Goal: Task Accomplishment & Management: Complete application form

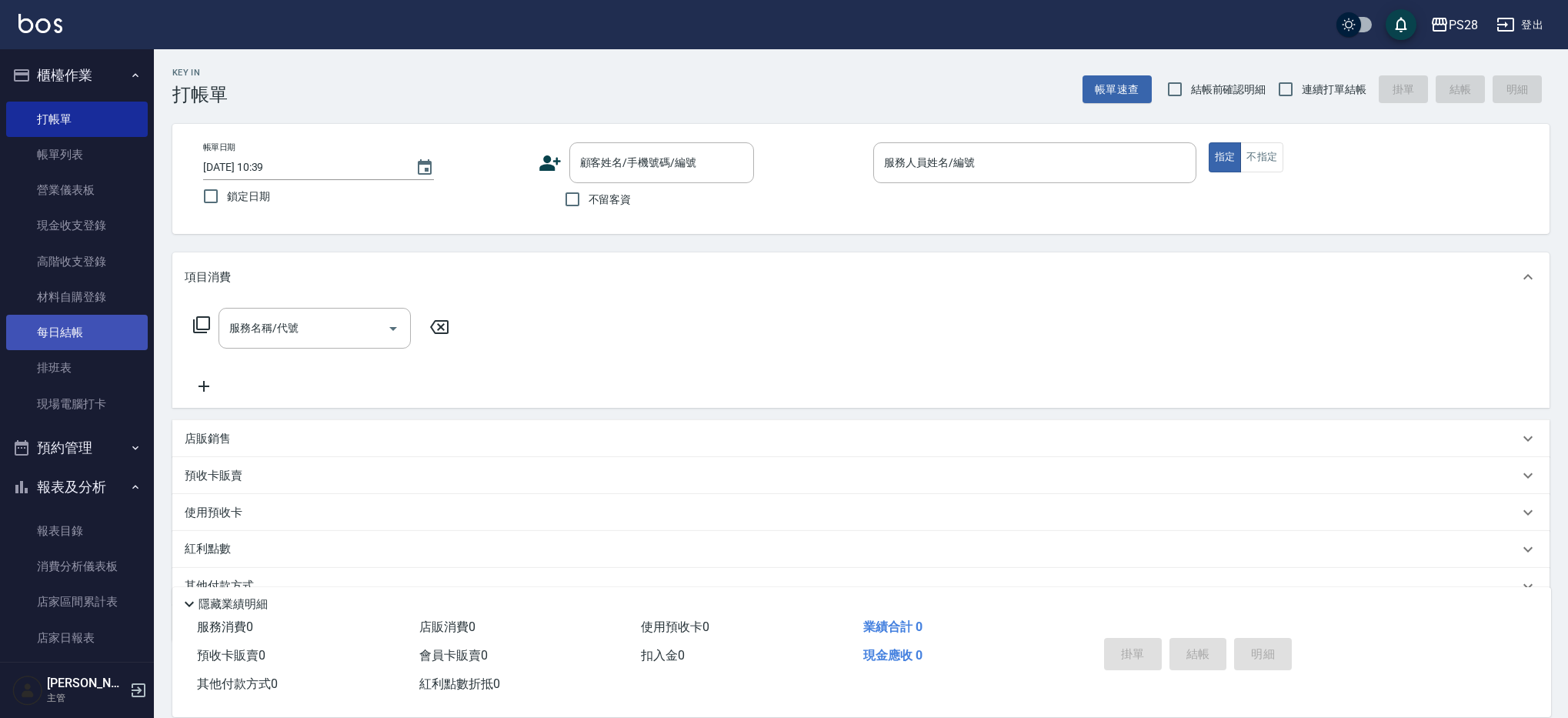
click at [57, 327] on link "每日結帳" at bounding box center [77, 332] width 141 height 35
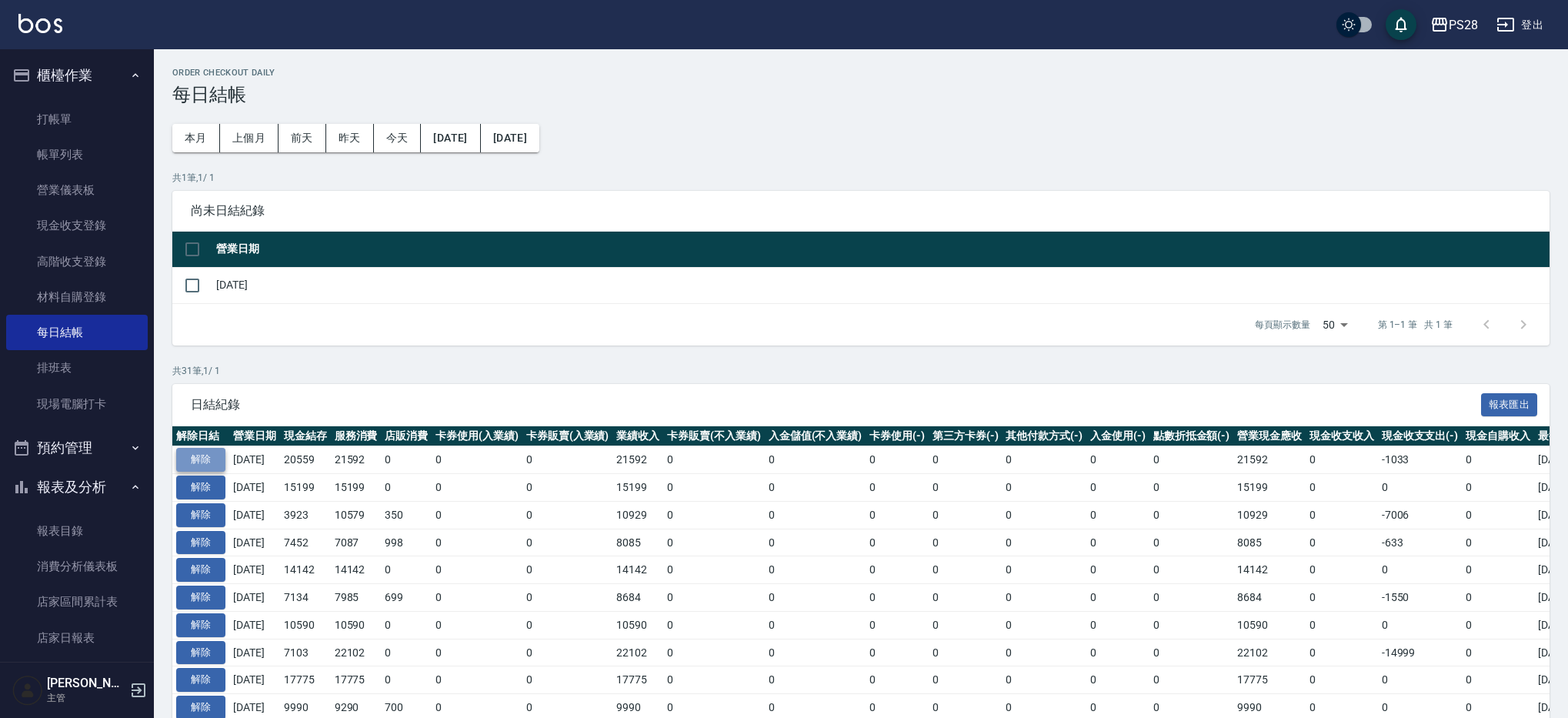
click at [223, 466] on button "解除" at bounding box center [200, 460] width 49 height 24
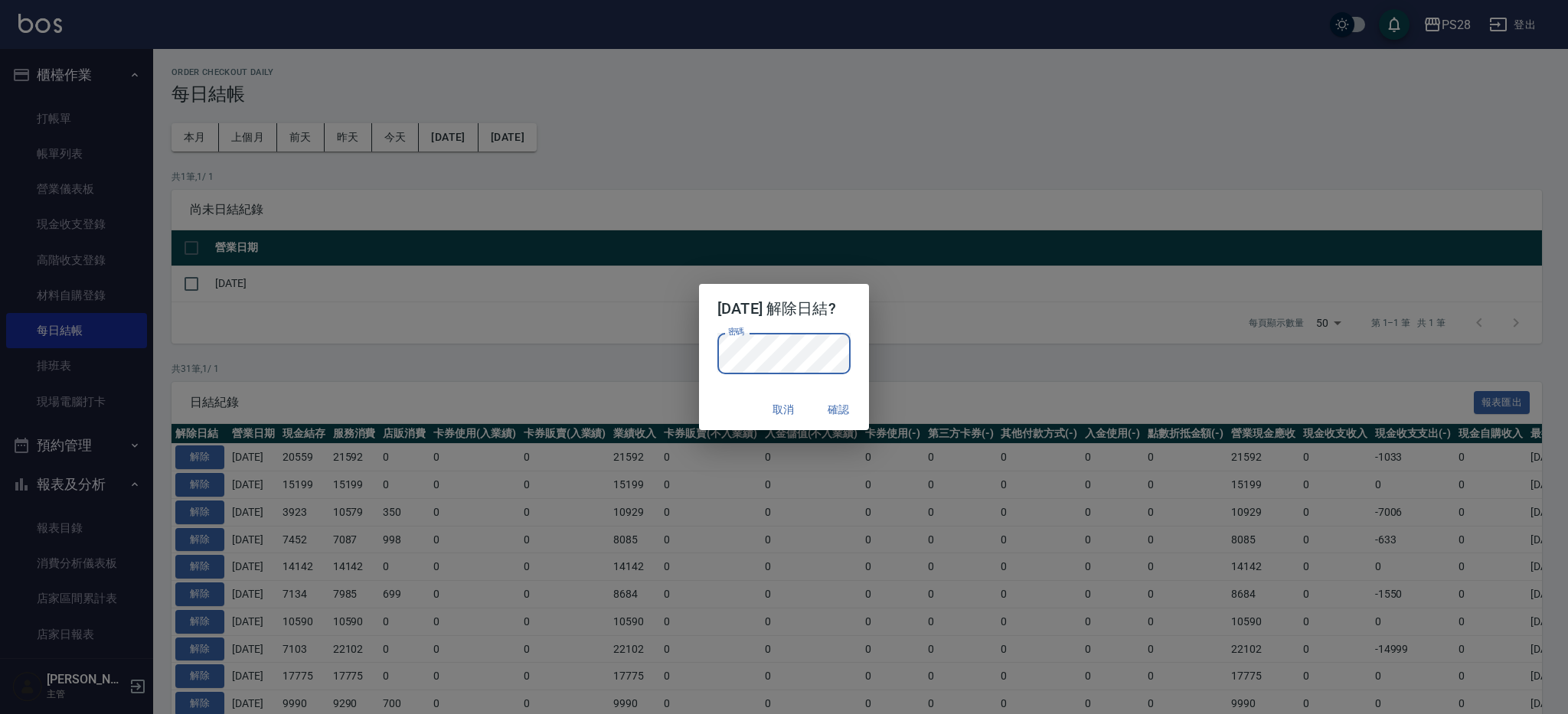
click at [861, 413] on button "確認" at bounding box center [838, 410] width 49 height 28
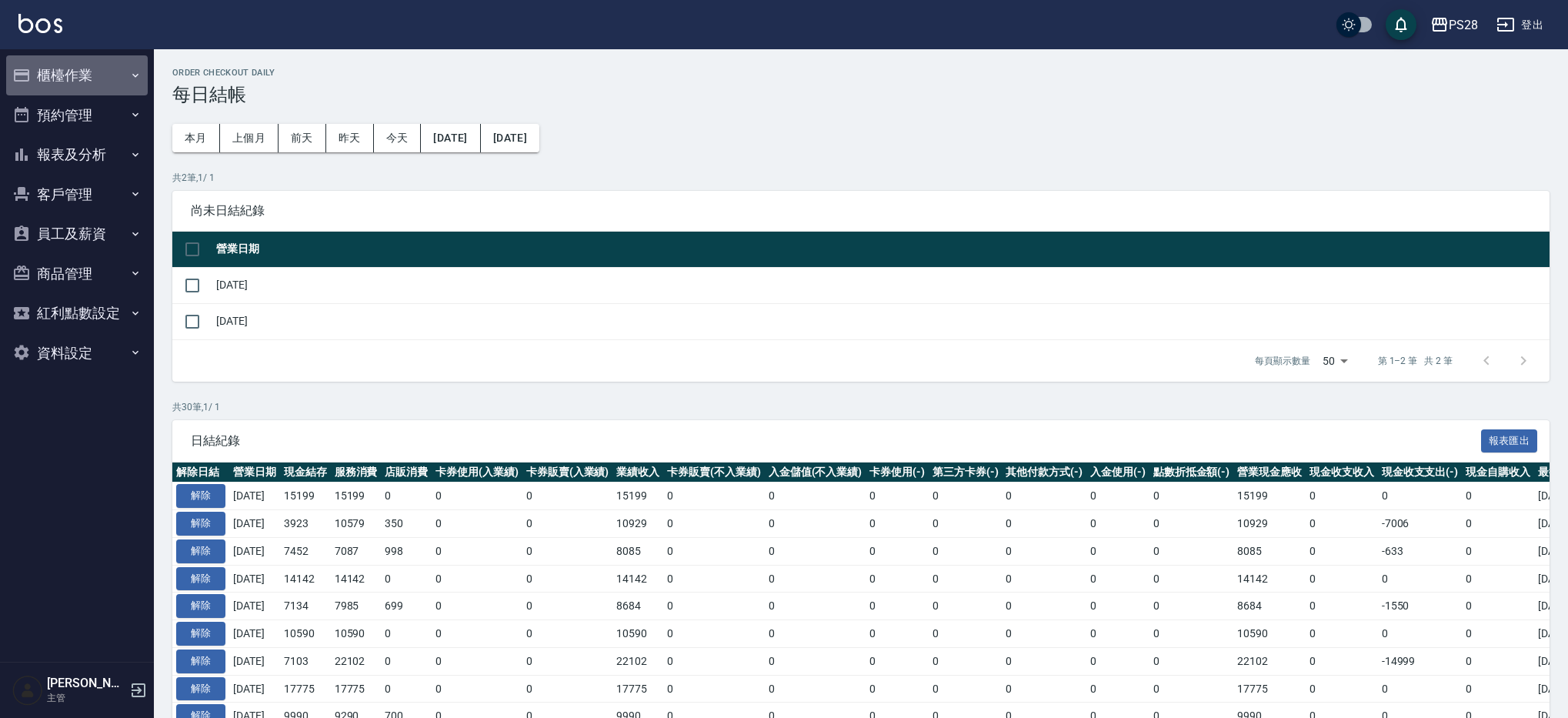
click at [83, 60] on button "櫃檯作業" at bounding box center [77, 75] width 141 height 40
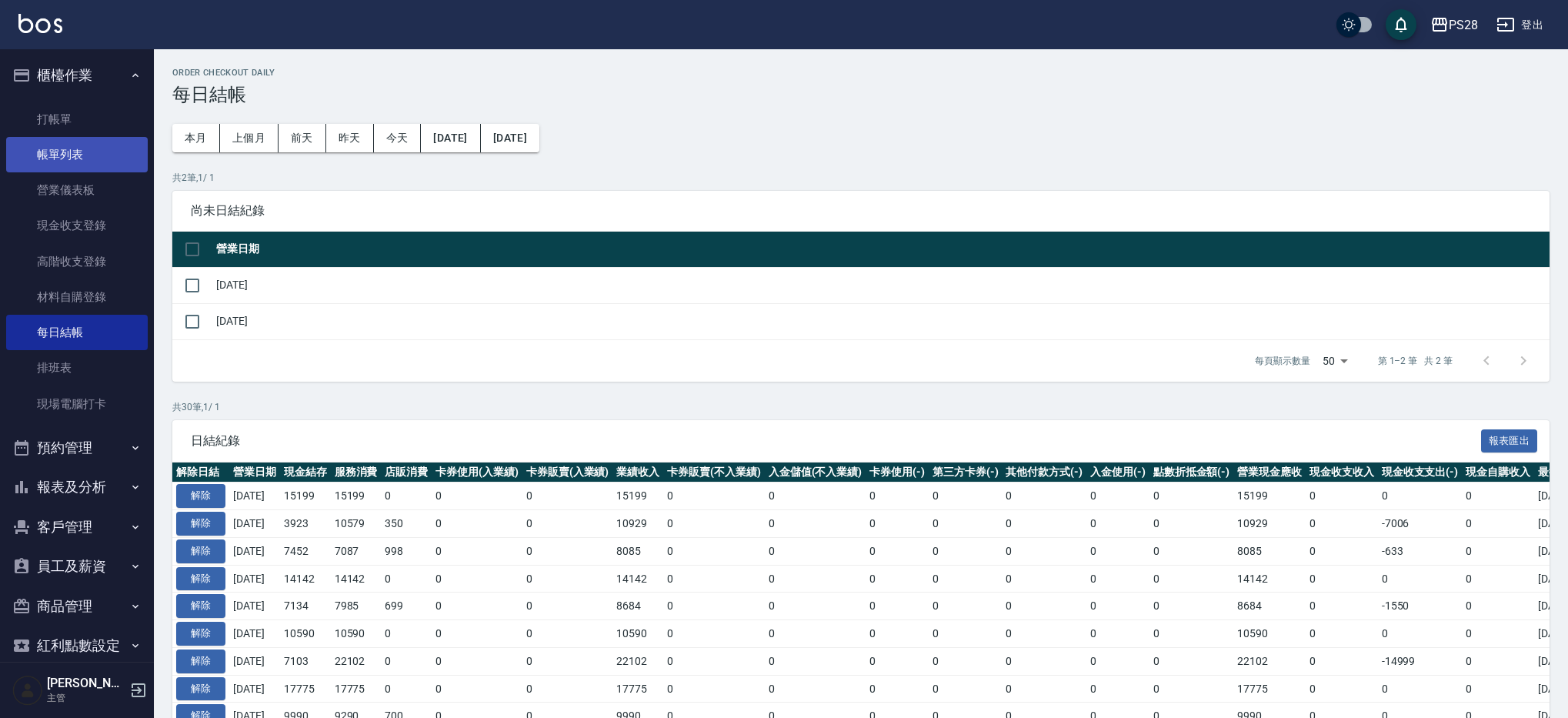
click at [120, 165] on link "帳單列表" at bounding box center [77, 154] width 141 height 35
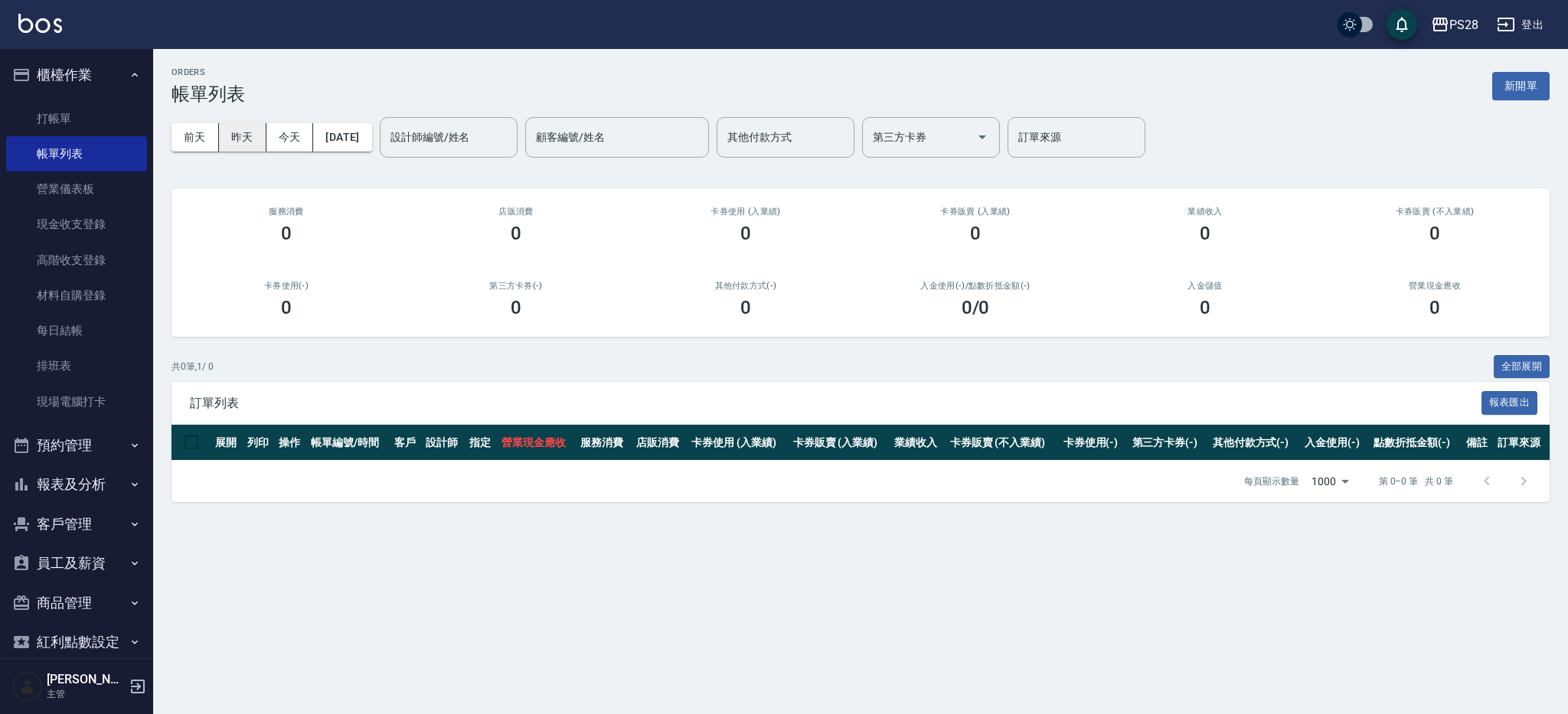
click at [234, 126] on button "昨天" at bounding box center [243, 137] width 47 height 28
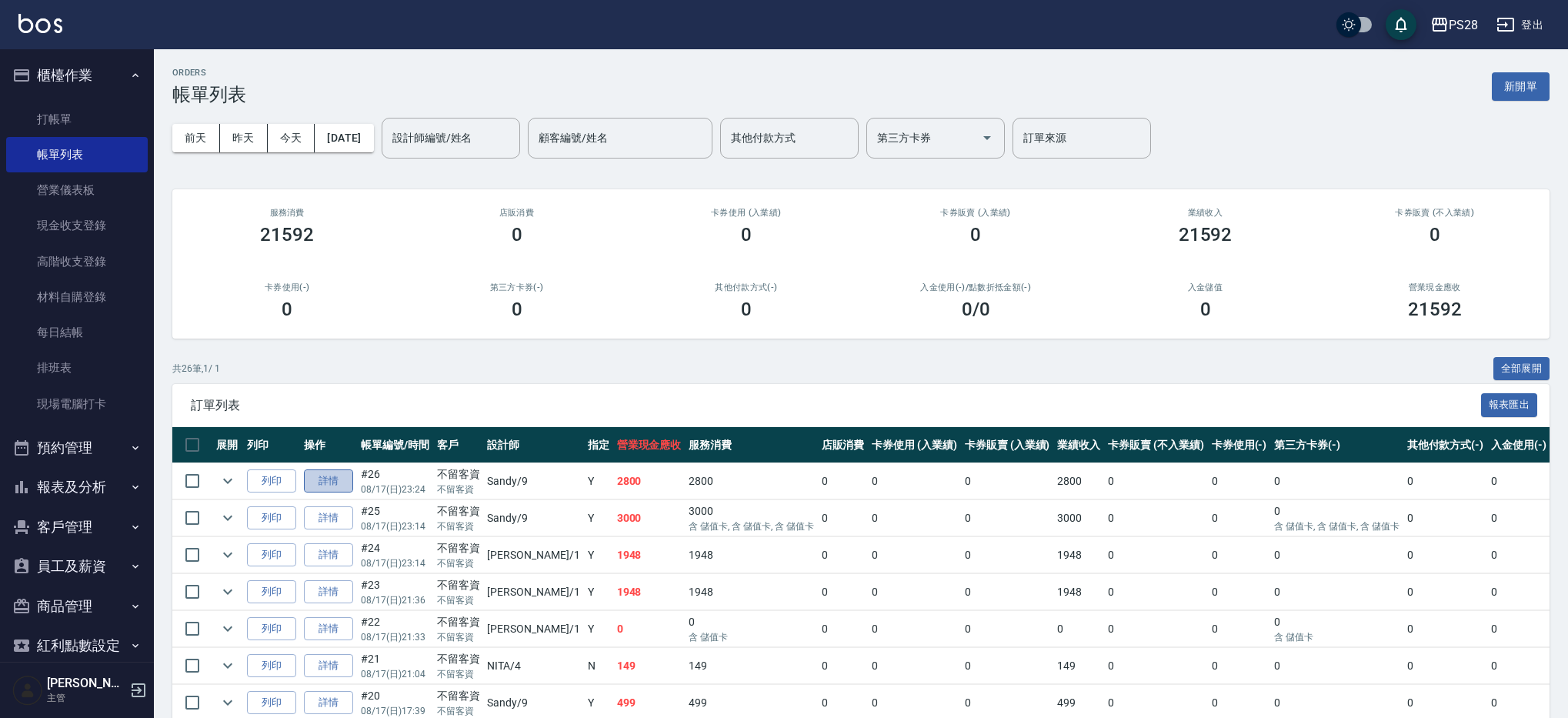
click at [331, 483] on link "詳情" at bounding box center [328, 482] width 49 height 24
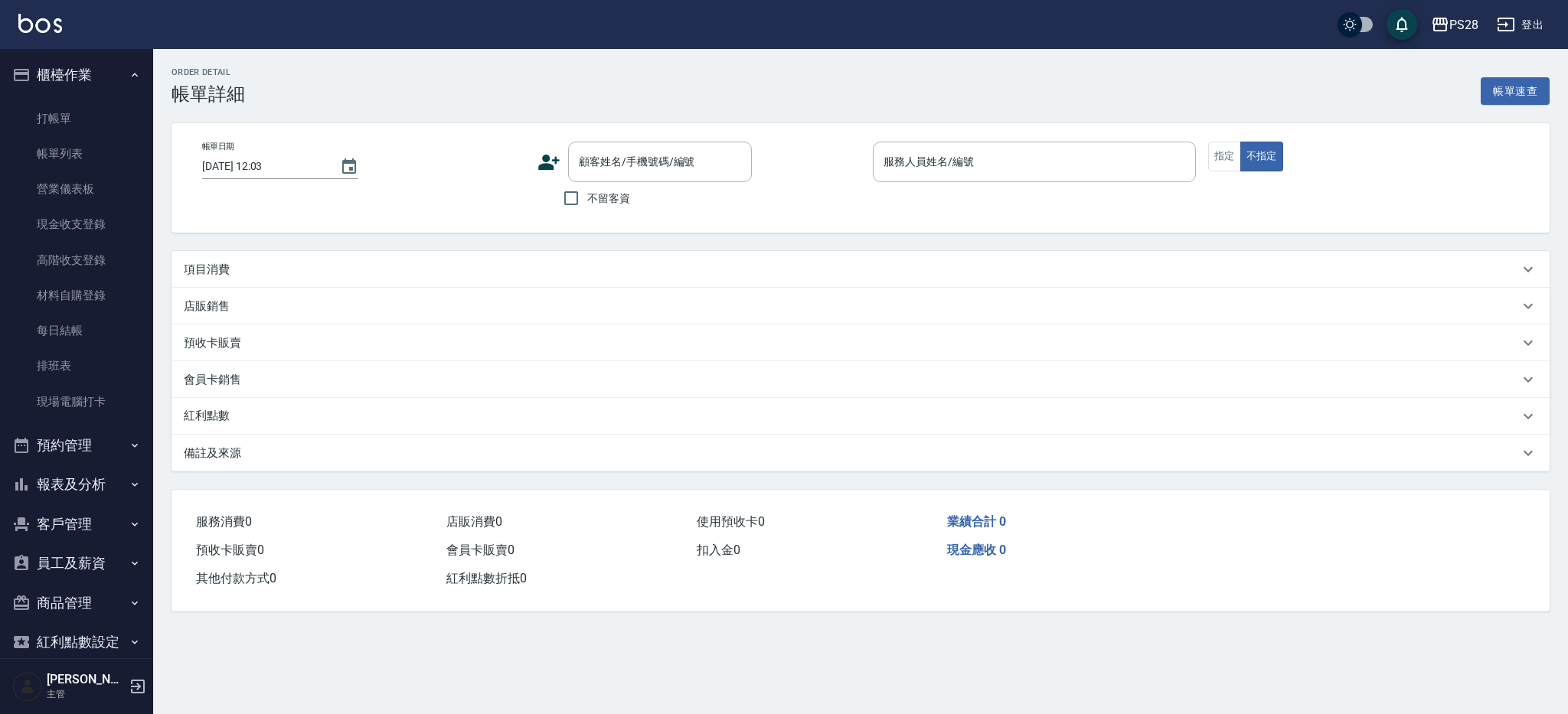
type input "2025/08/17 23:24"
checkbox input "true"
type input "Sandy-9"
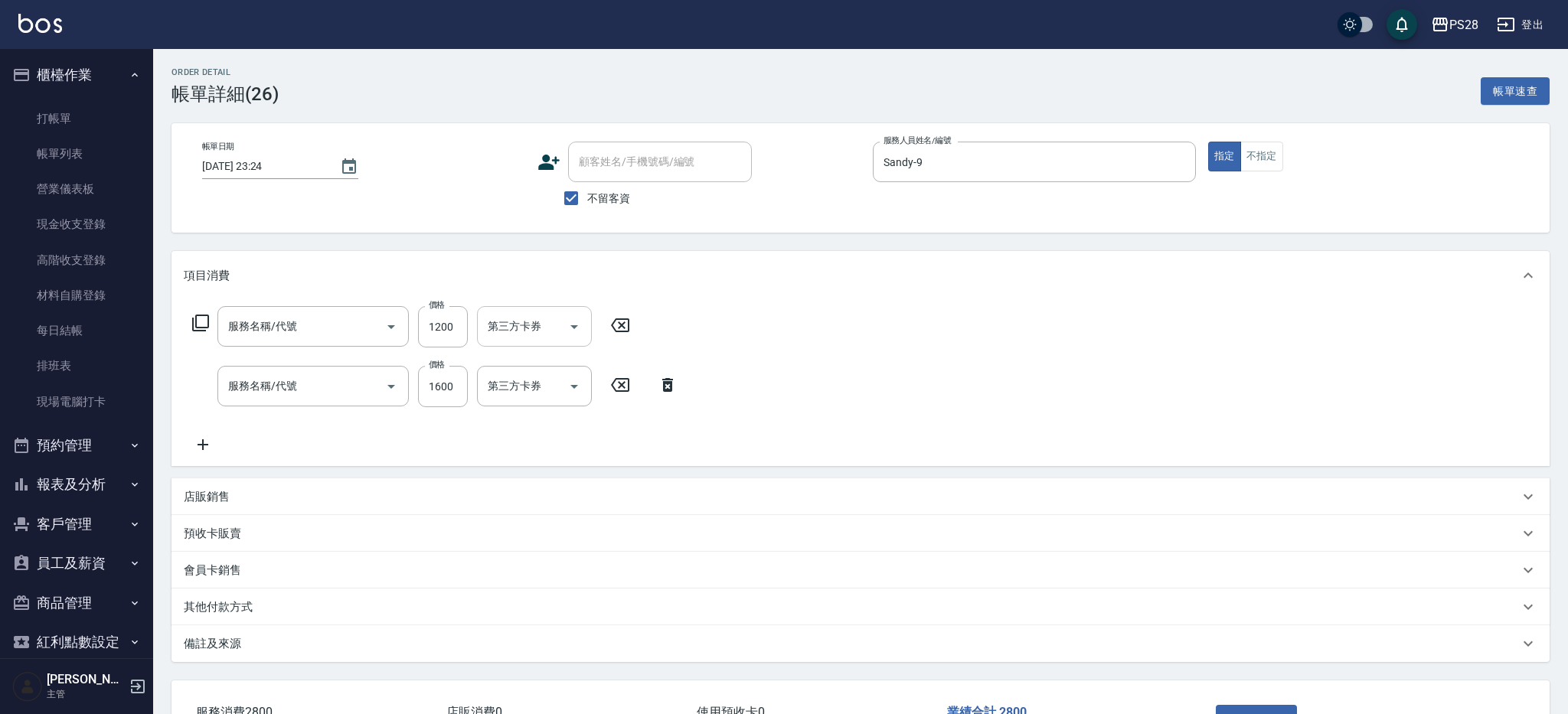
type input "染髮(501)"
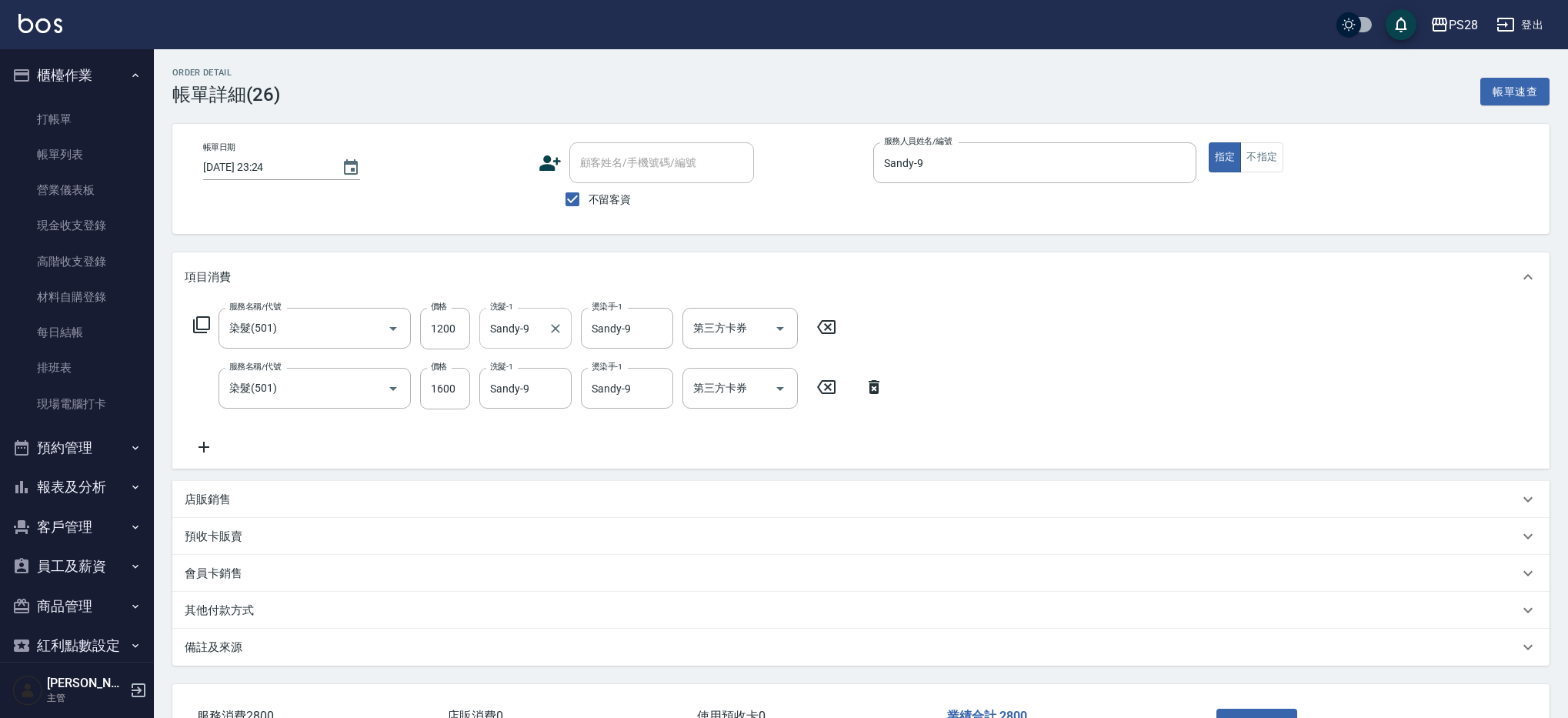
drag, startPoint x: 559, startPoint y: 328, endPoint x: 547, endPoint y: 328, distance: 12.0
click at [559, 328] on icon "Clear" at bounding box center [556, 329] width 16 height 16
type input "NITA-4"
type input "S"
type input "NITA-4"
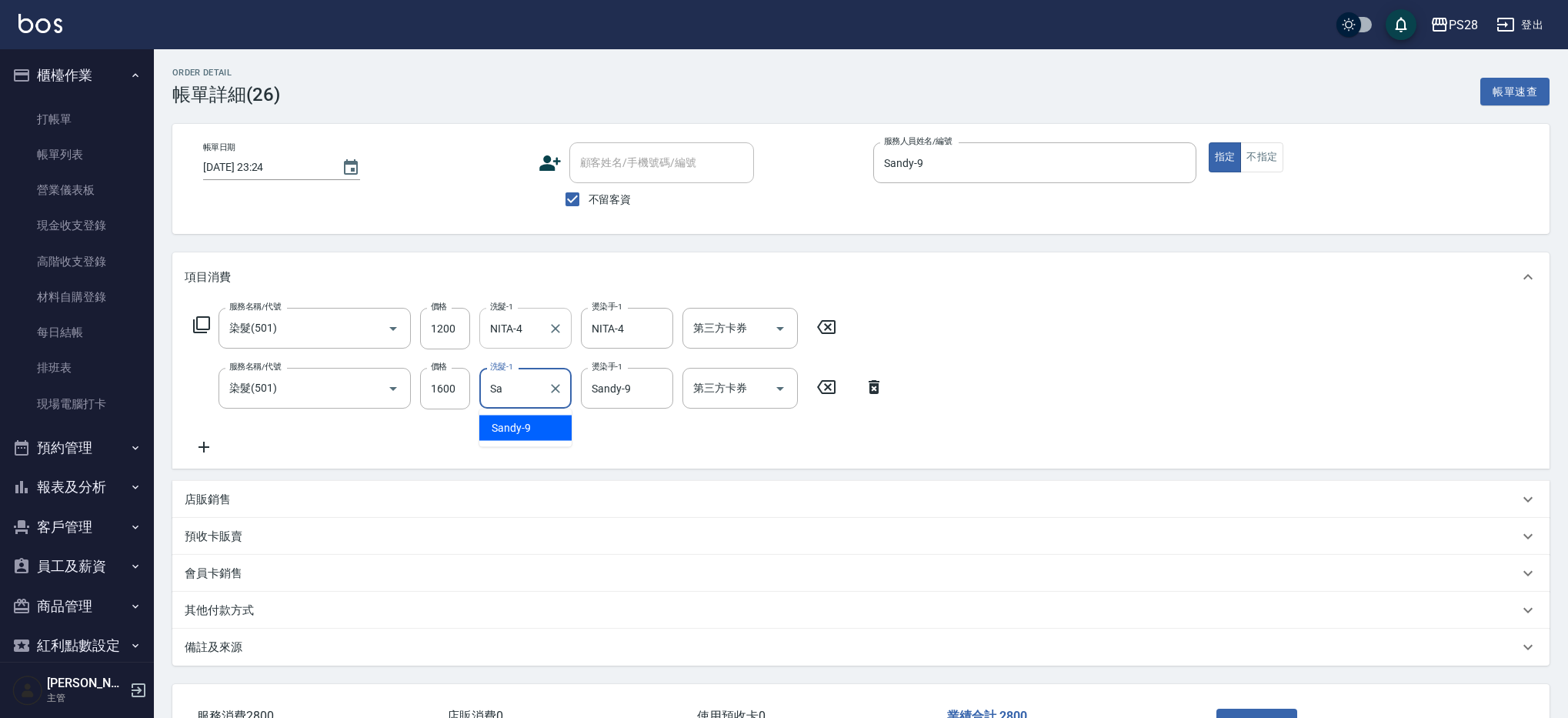
type input "S"
type input "NITA-4"
type input "S"
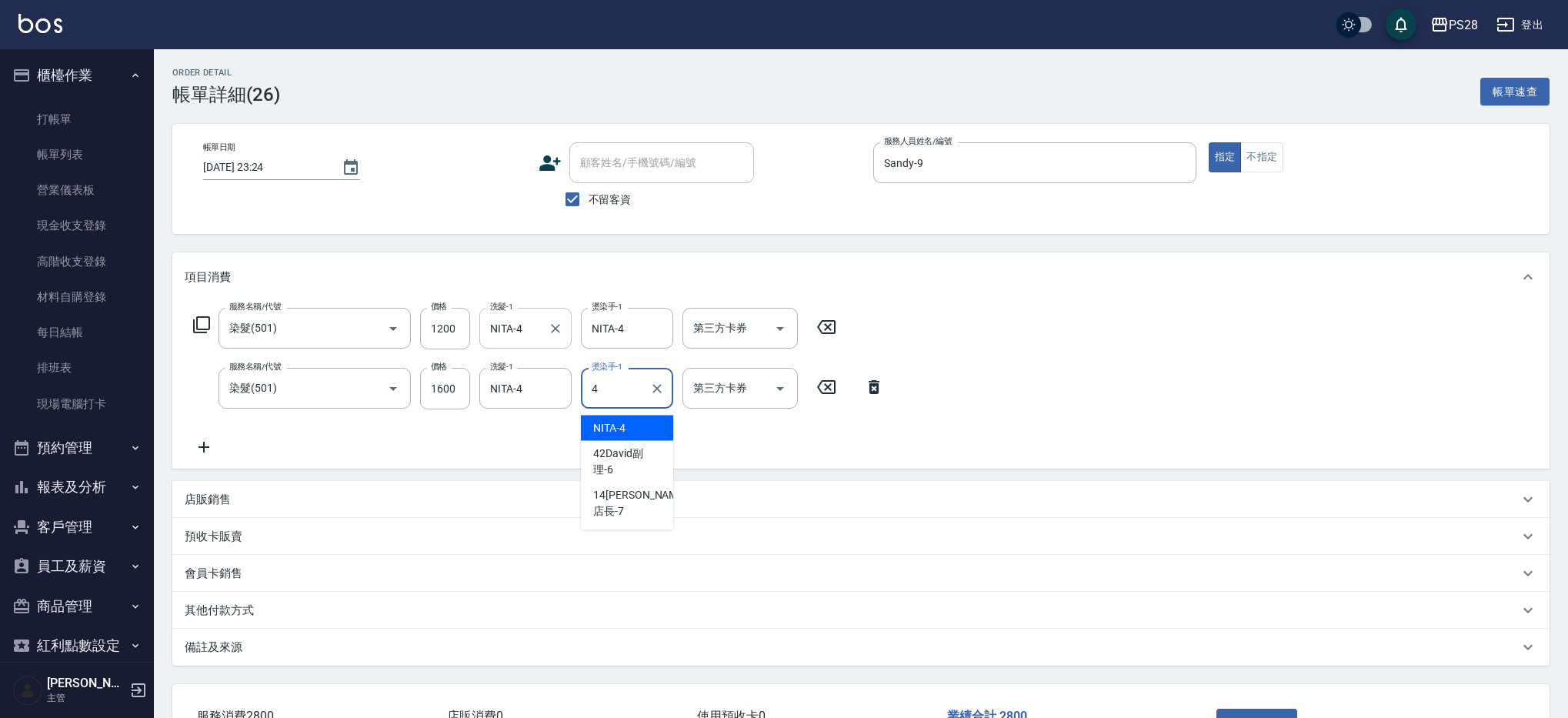
type input "NITA-4"
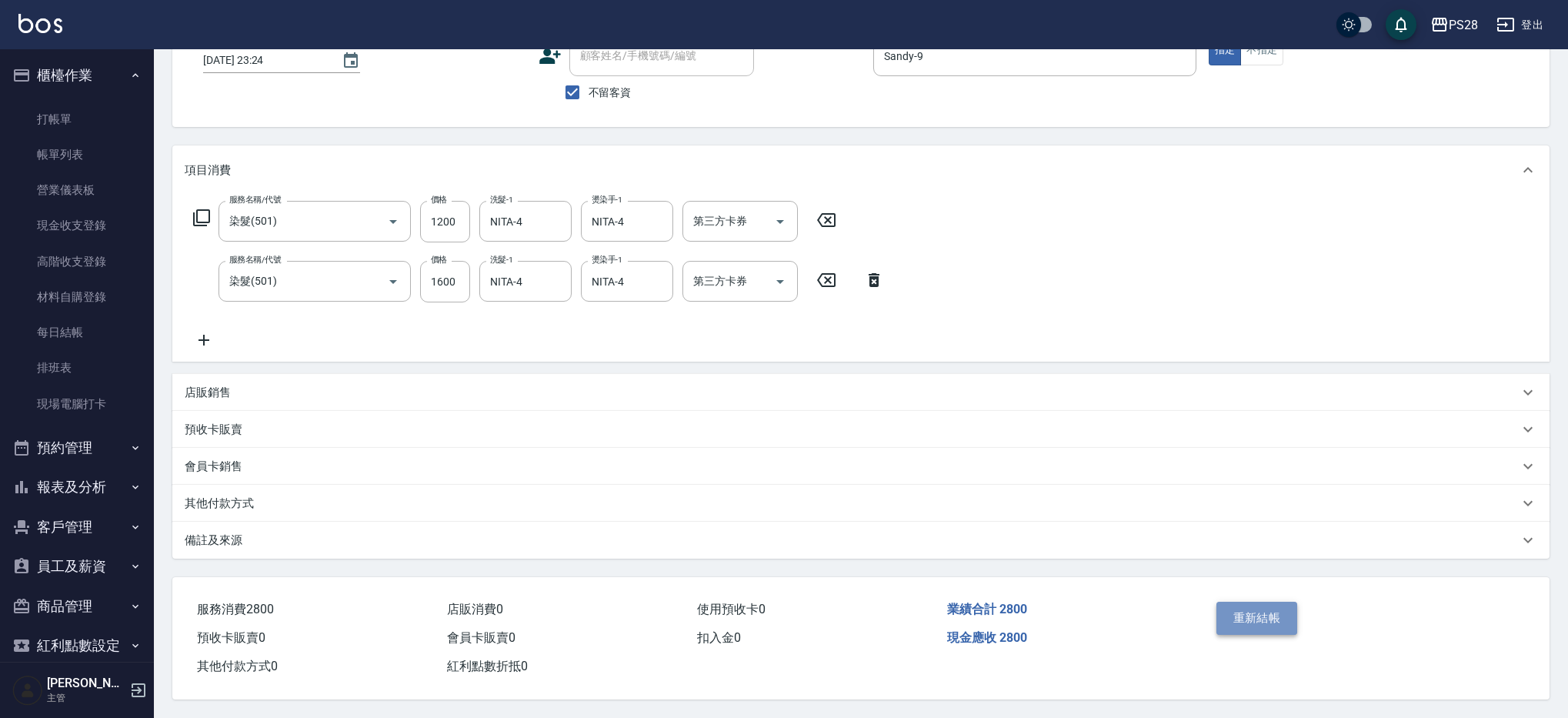
click at [1272, 610] on button "重新結帳" at bounding box center [1257, 618] width 81 height 32
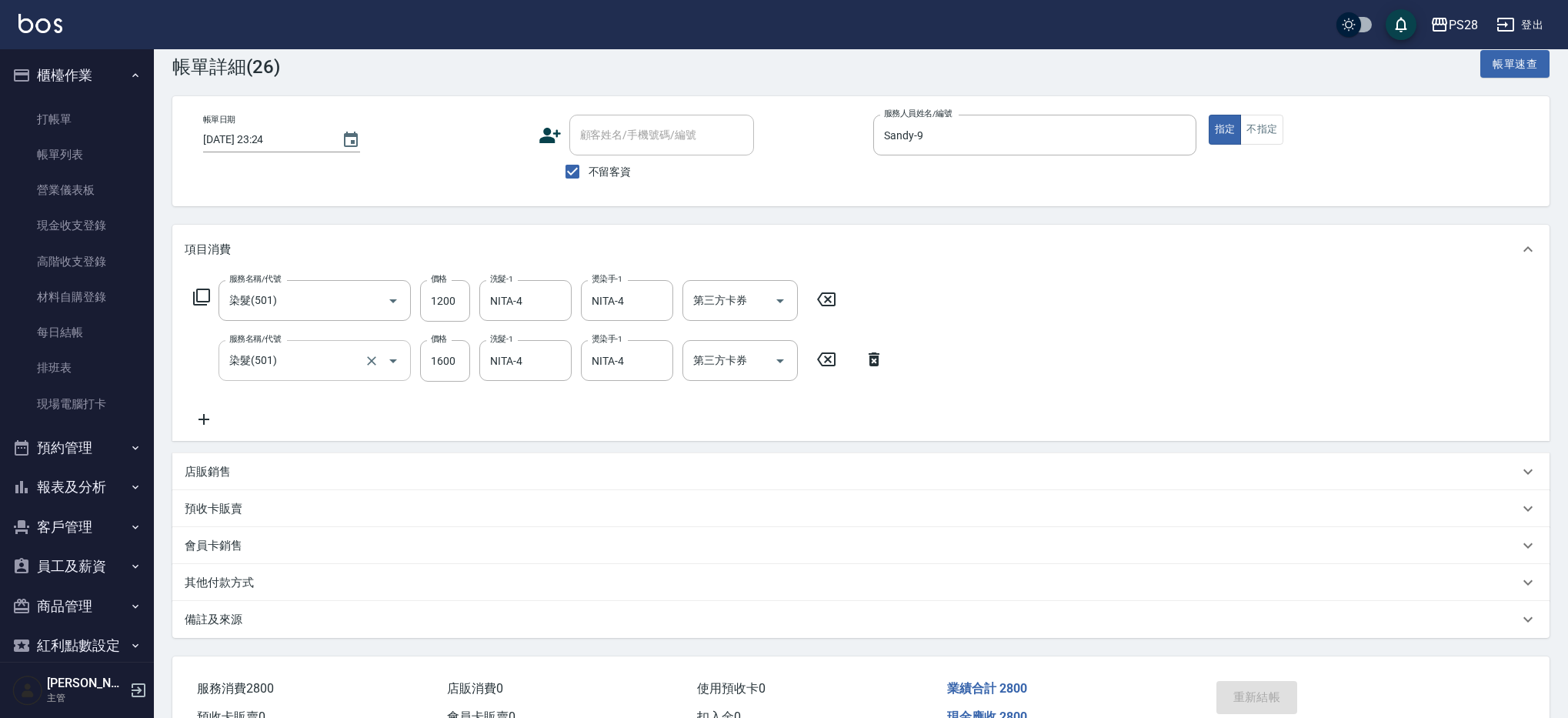
scroll to position [0, 0]
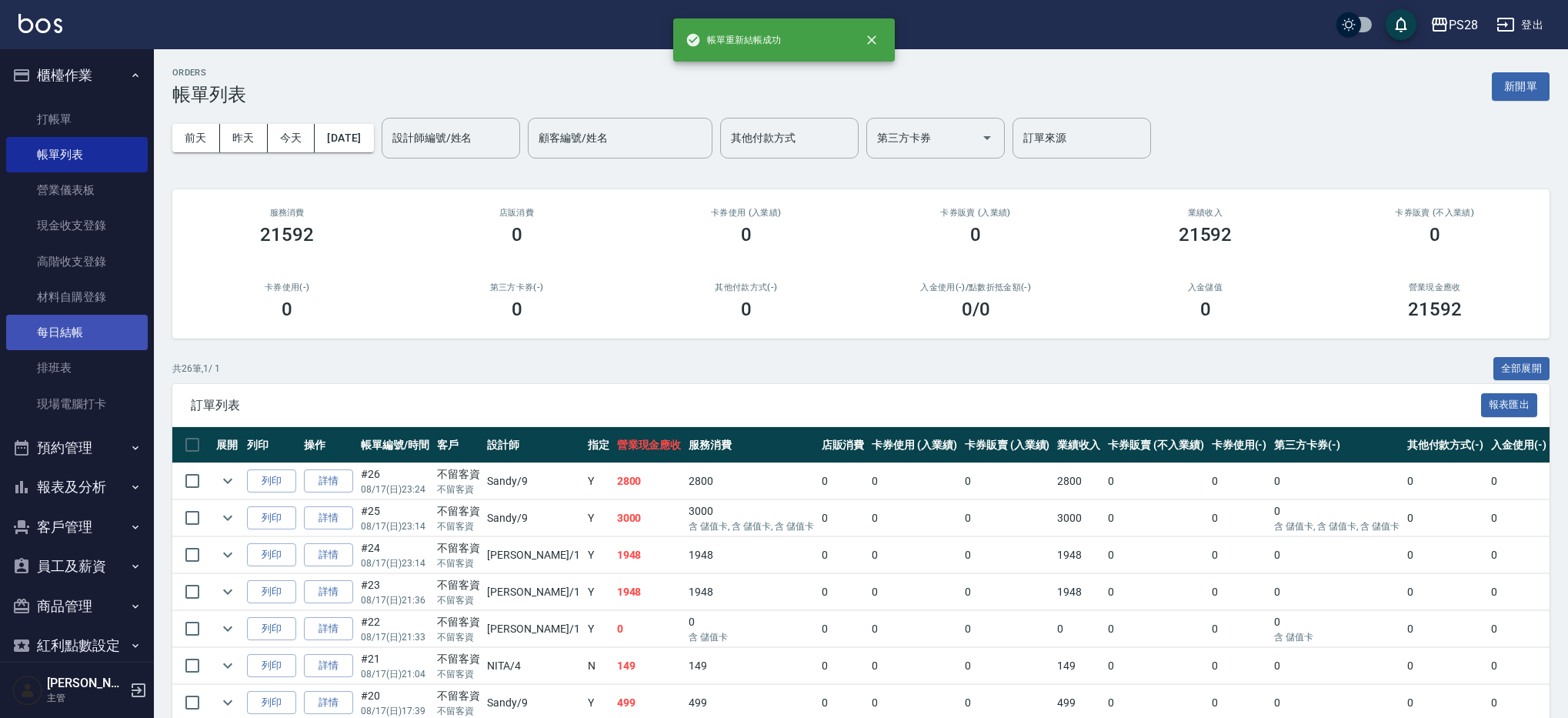
scroll to position [3, 0]
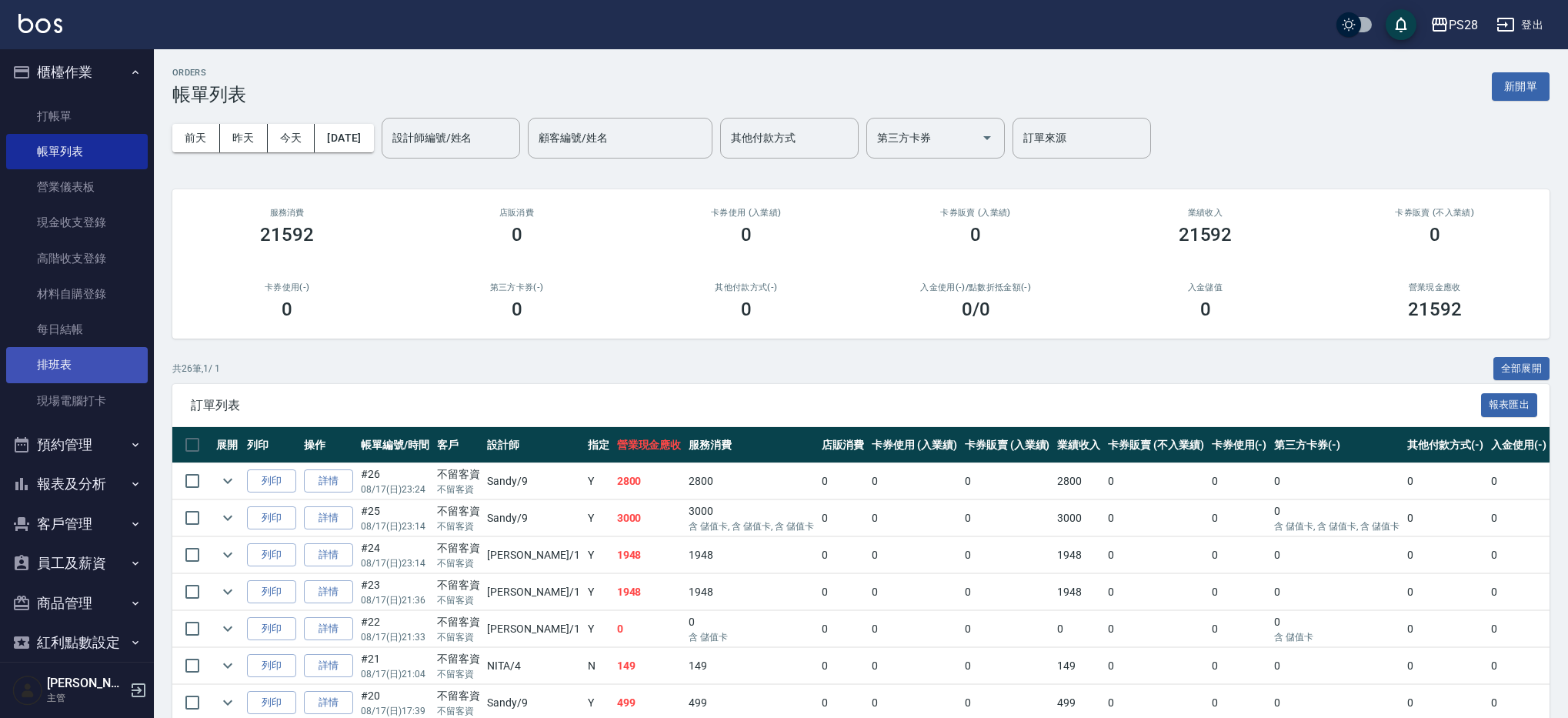
click at [80, 347] on link "排班表" at bounding box center [77, 364] width 141 height 35
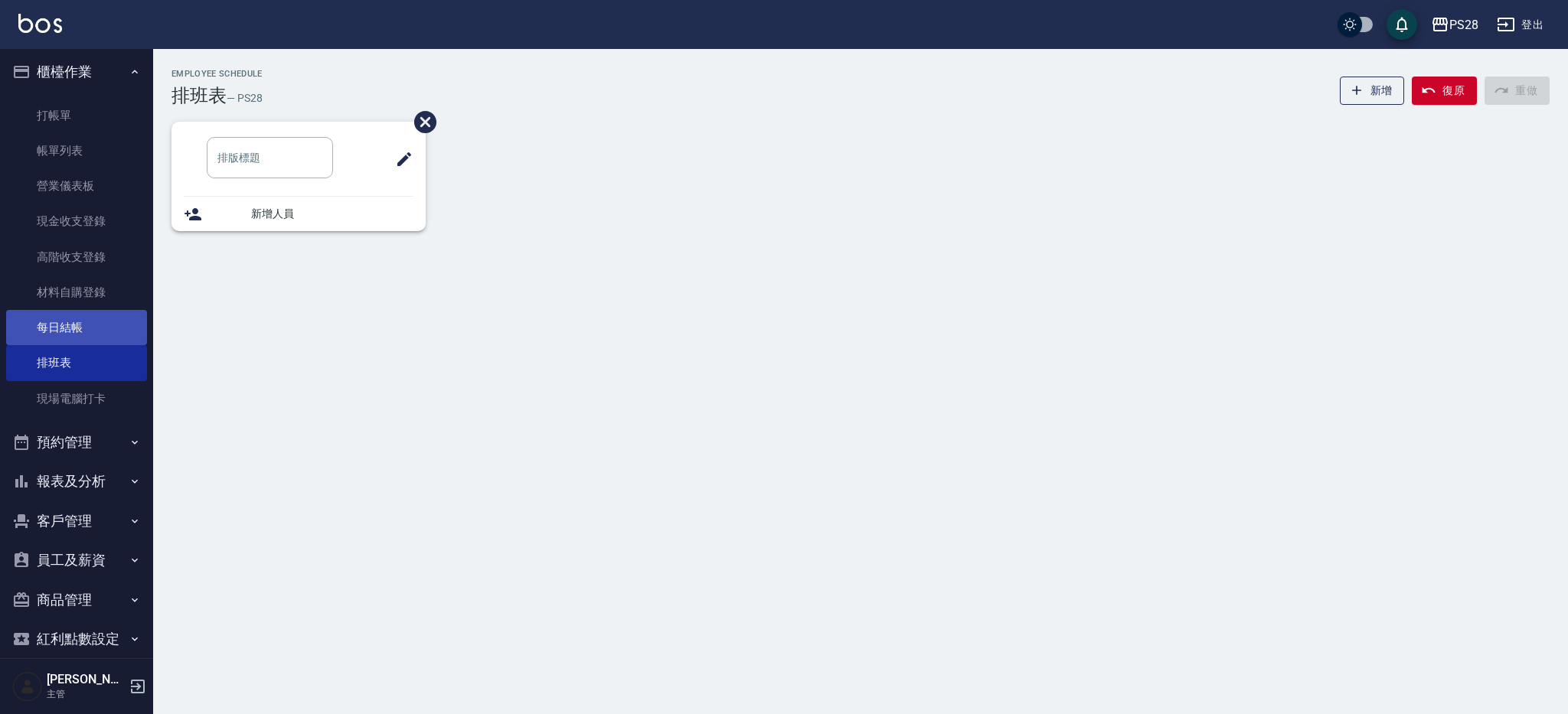
click at [81, 328] on link "每日結帳" at bounding box center [76, 327] width 141 height 35
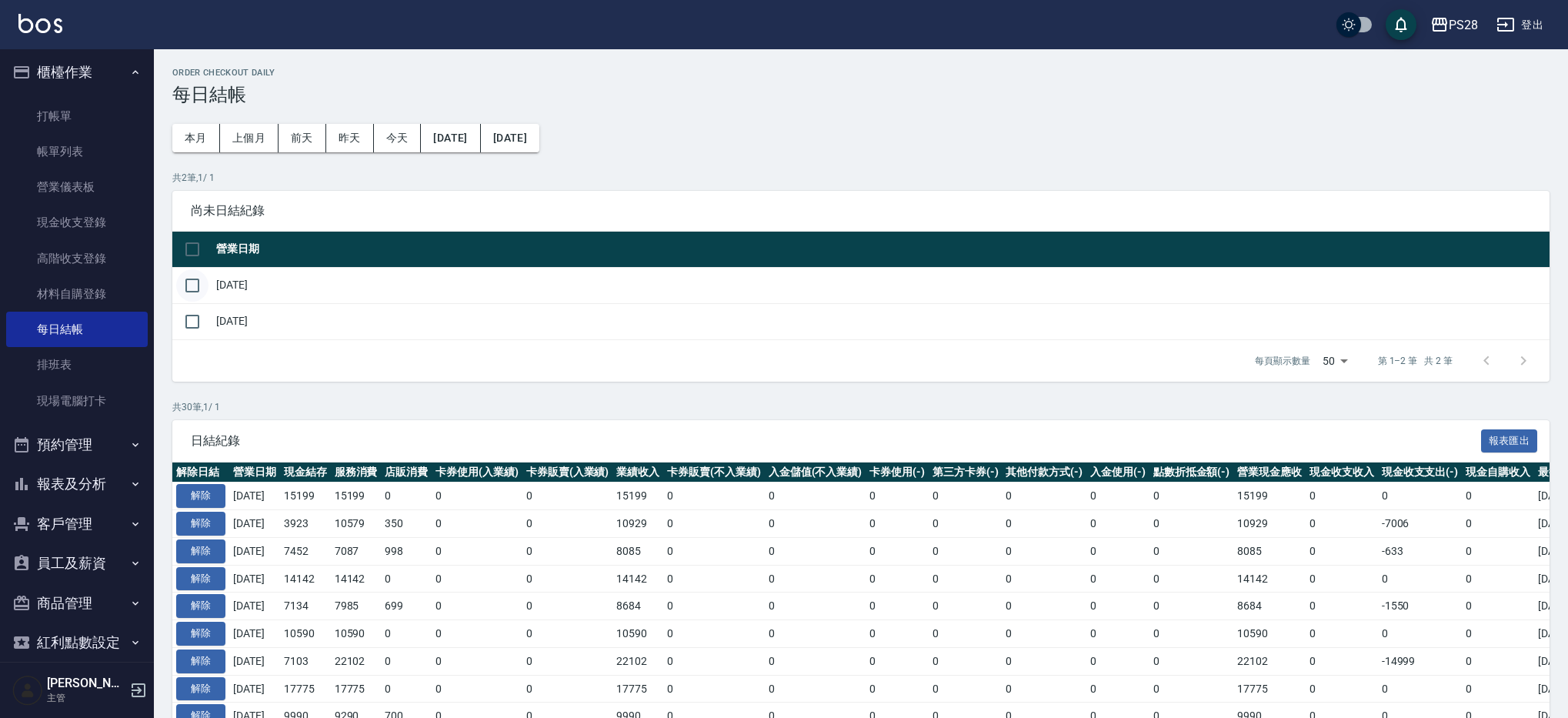
click at [202, 280] on input "checkbox" at bounding box center [192, 285] width 32 height 32
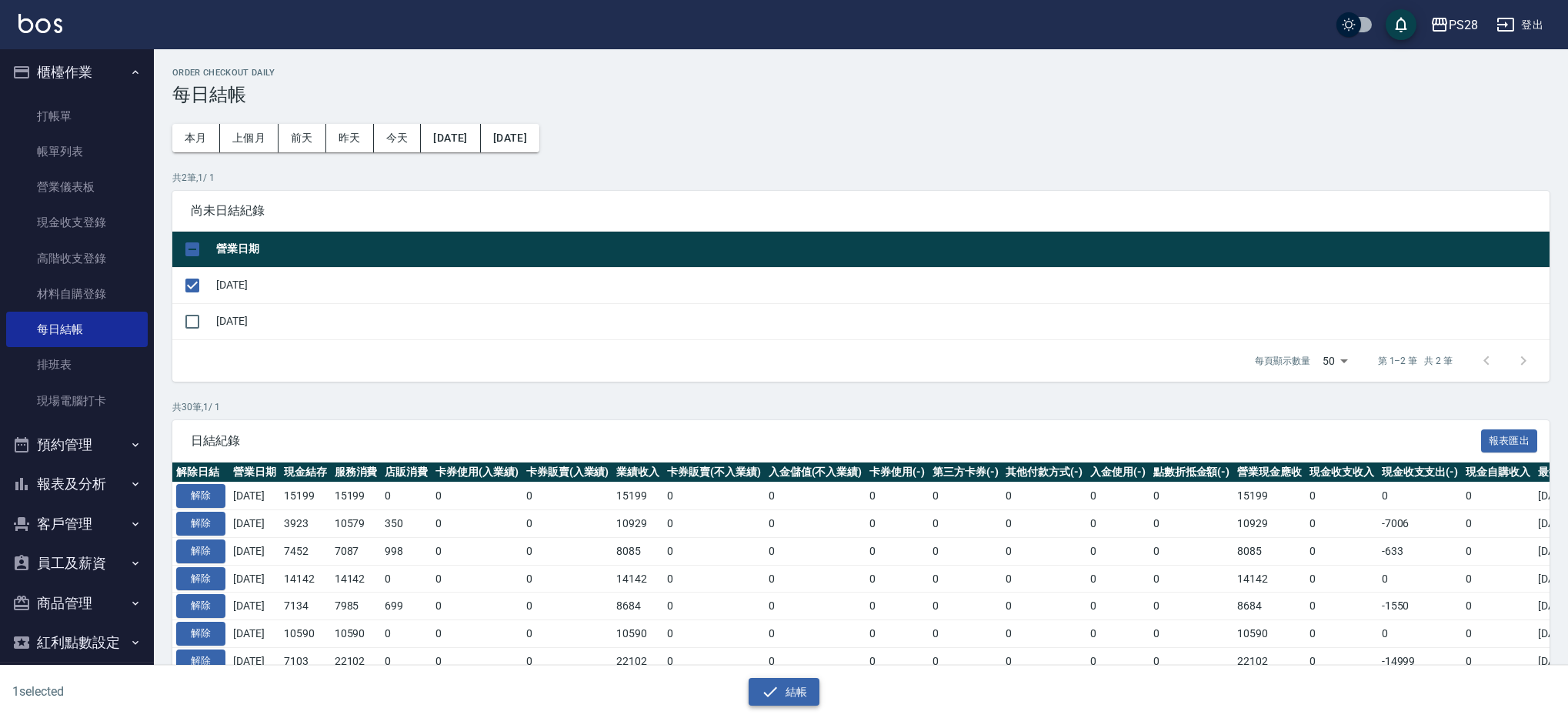
click at [793, 687] on button "結帳" at bounding box center [785, 692] width 72 height 28
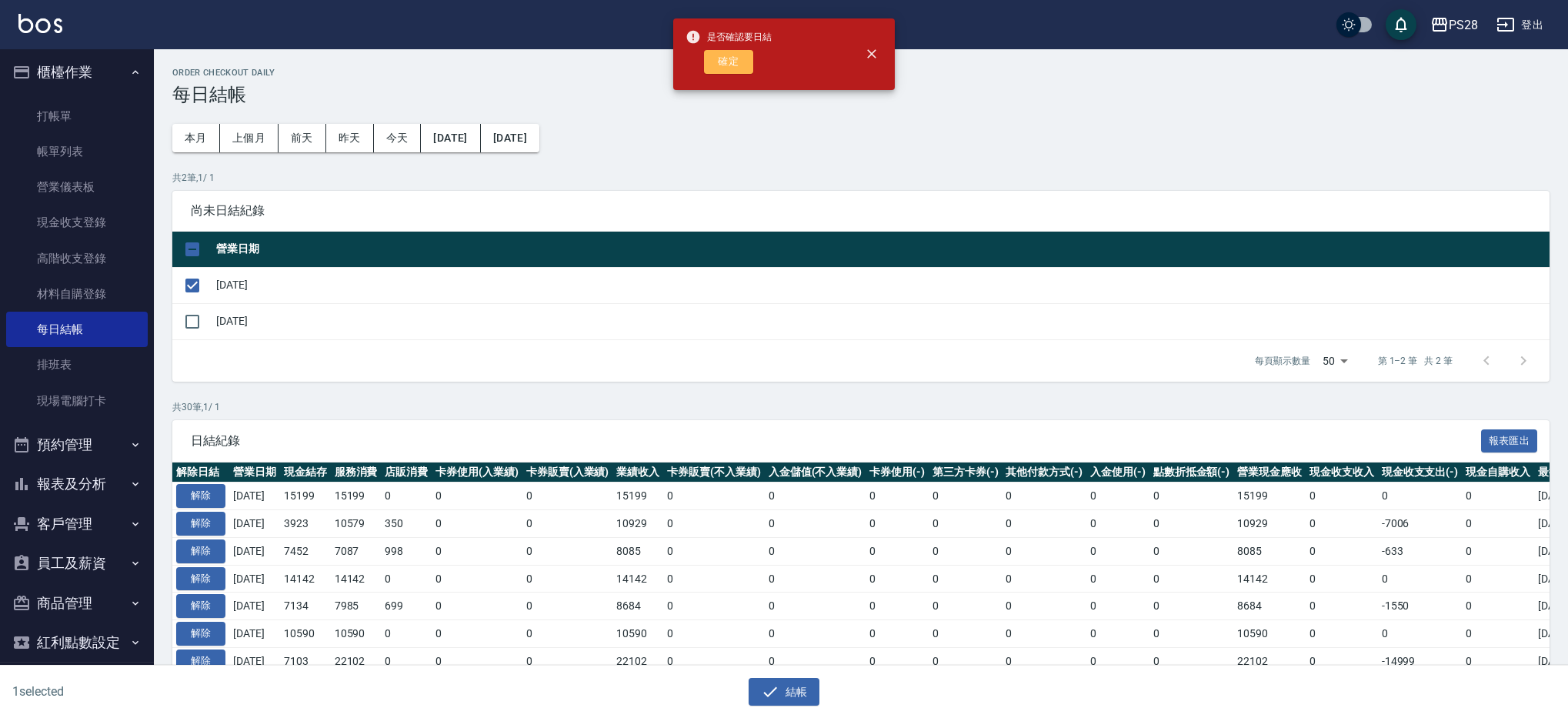
click at [712, 74] on button "確定" at bounding box center [729, 62] width 49 height 24
checkbox input "false"
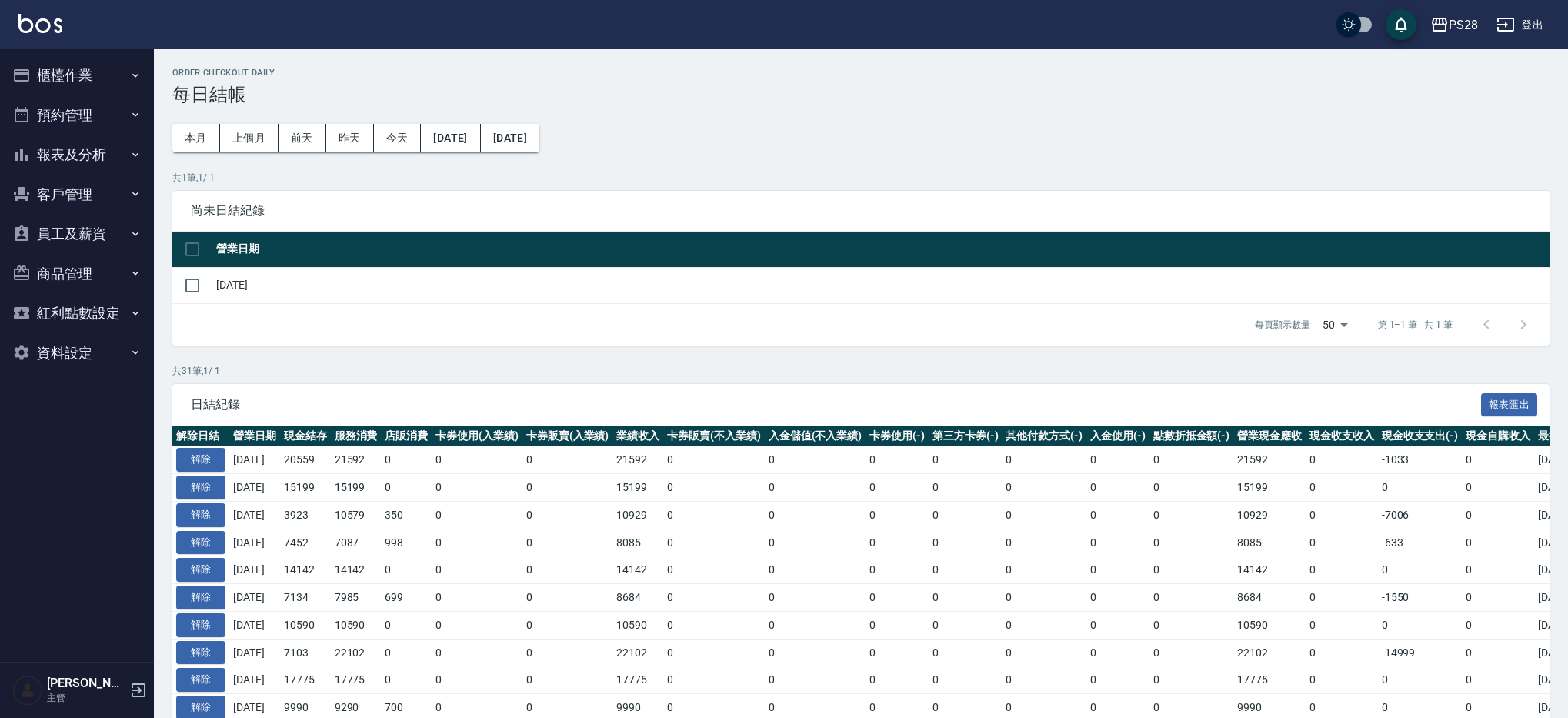
drag, startPoint x: 124, startPoint y: 73, endPoint x: 96, endPoint y: 77, distance: 28.3
click at [96, 77] on button "櫃檯作業" at bounding box center [77, 75] width 141 height 40
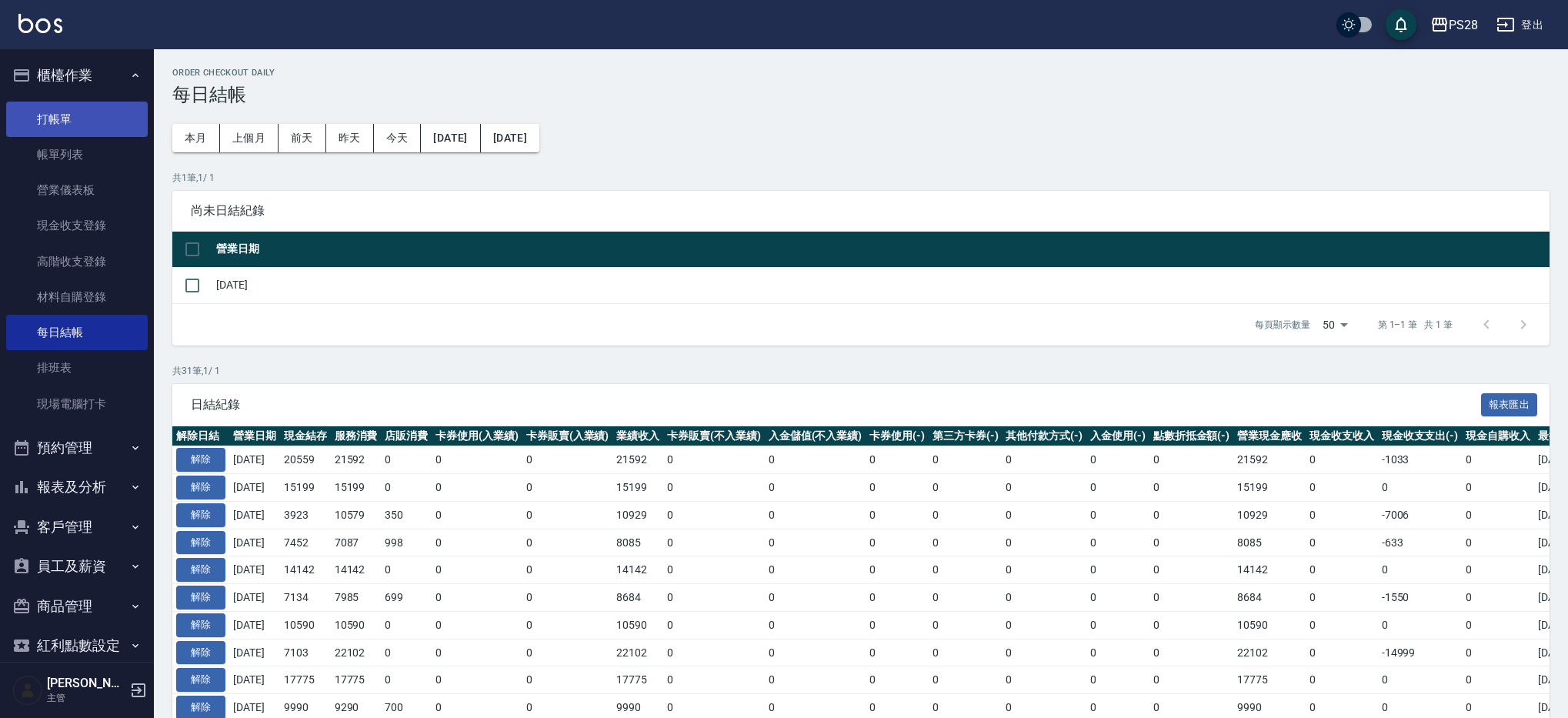
click at [48, 121] on link "打帳單" at bounding box center [77, 119] width 141 height 35
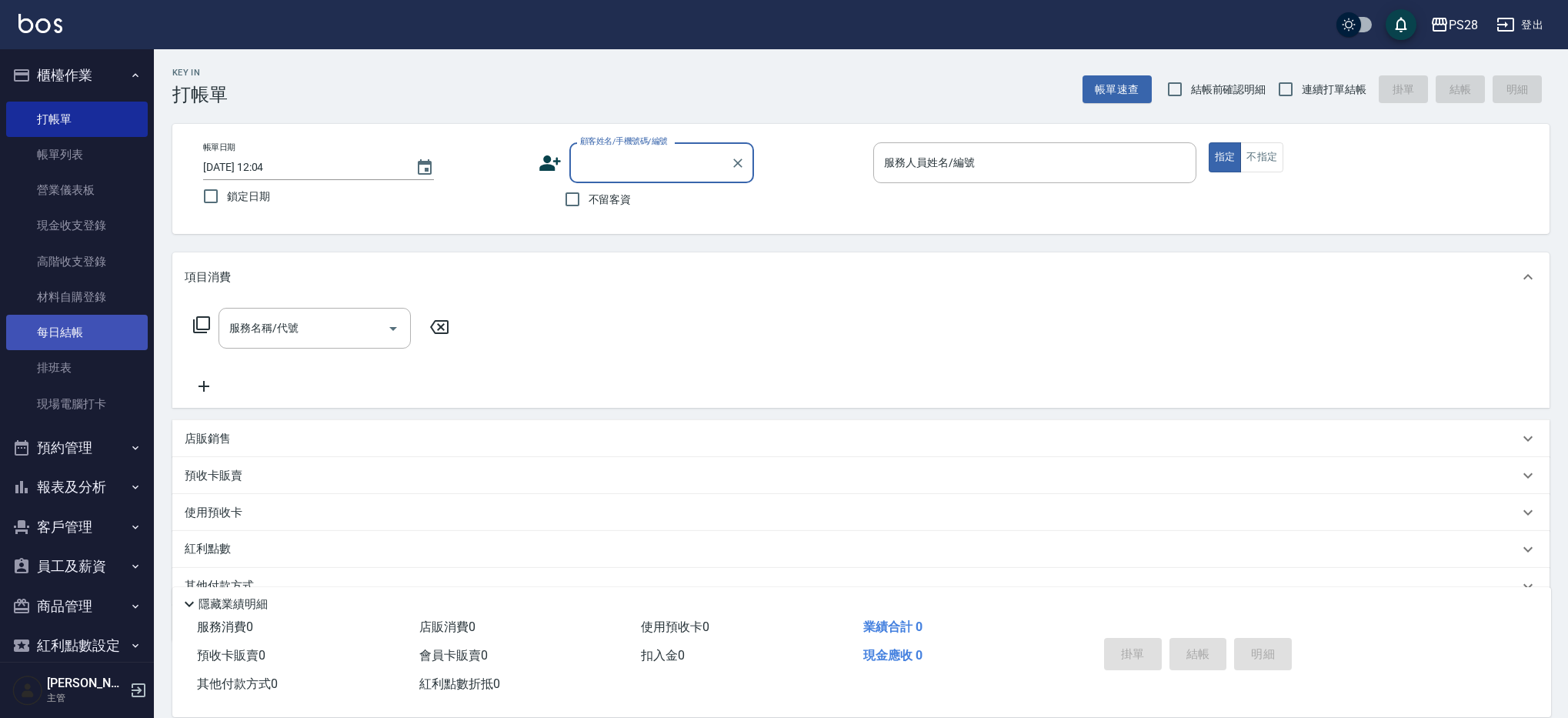
click at [63, 325] on link "每日結帳" at bounding box center [77, 332] width 141 height 35
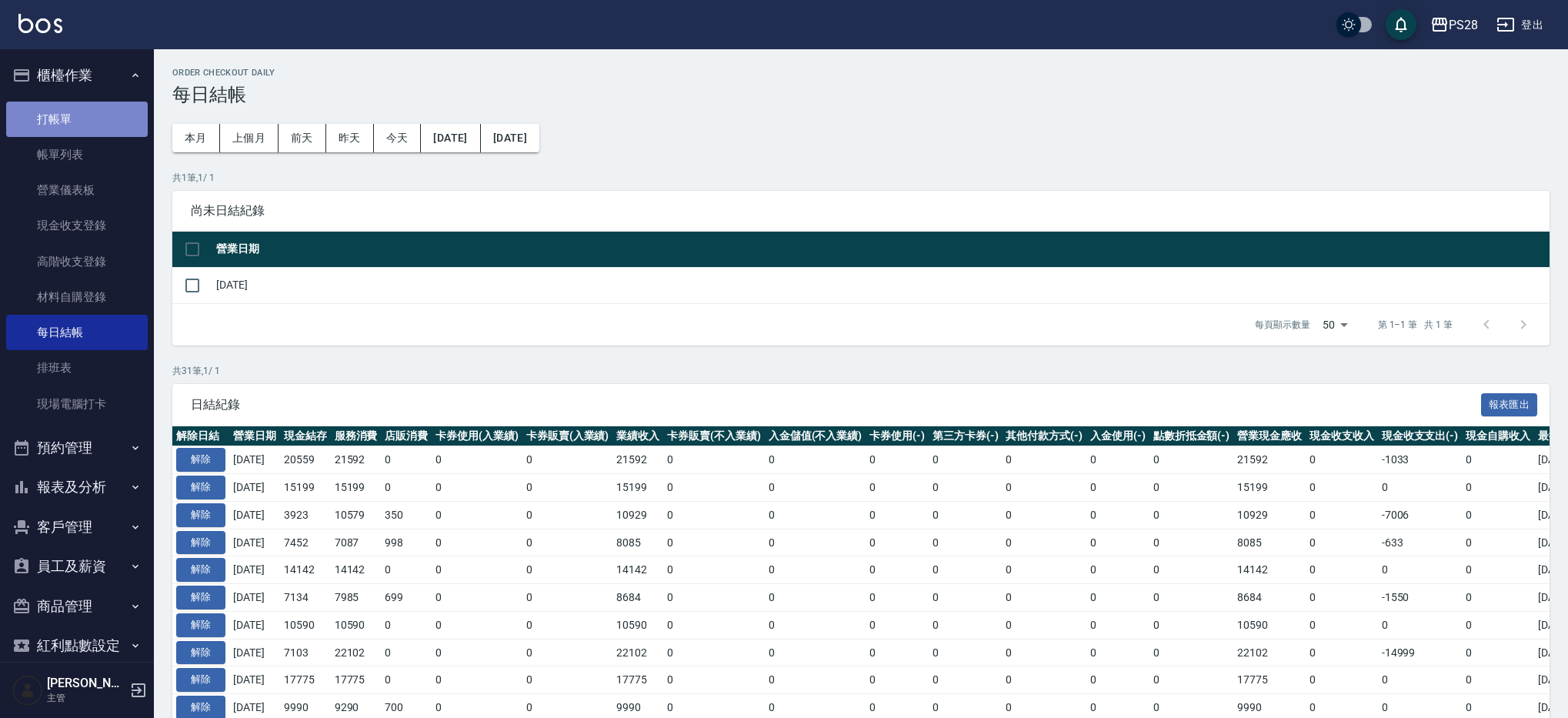
click at [96, 121] on link "打帳單" at bounding box center [77, 119] width 141 height 35
